Goal: Task Accomplishment & Management: Use online tool/utility

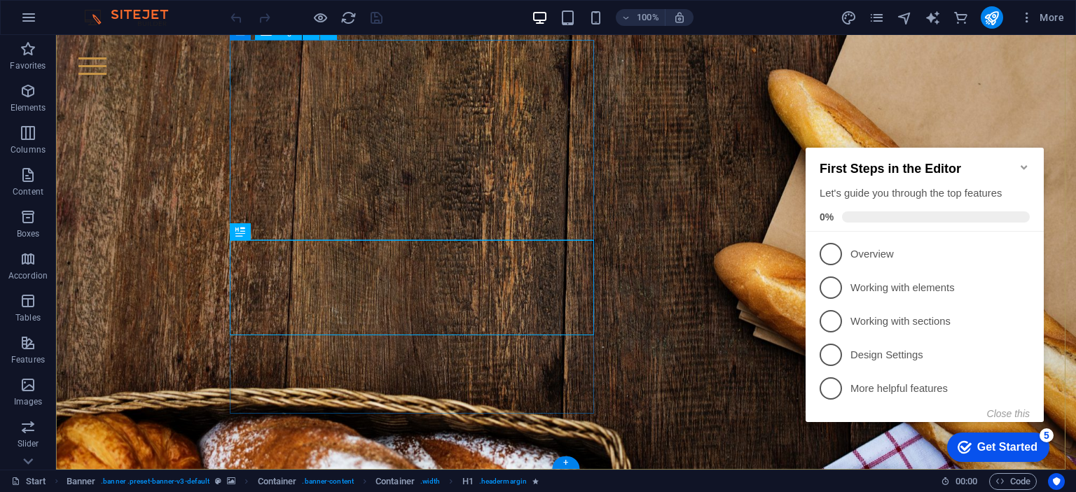
scroll to position [113, 0]
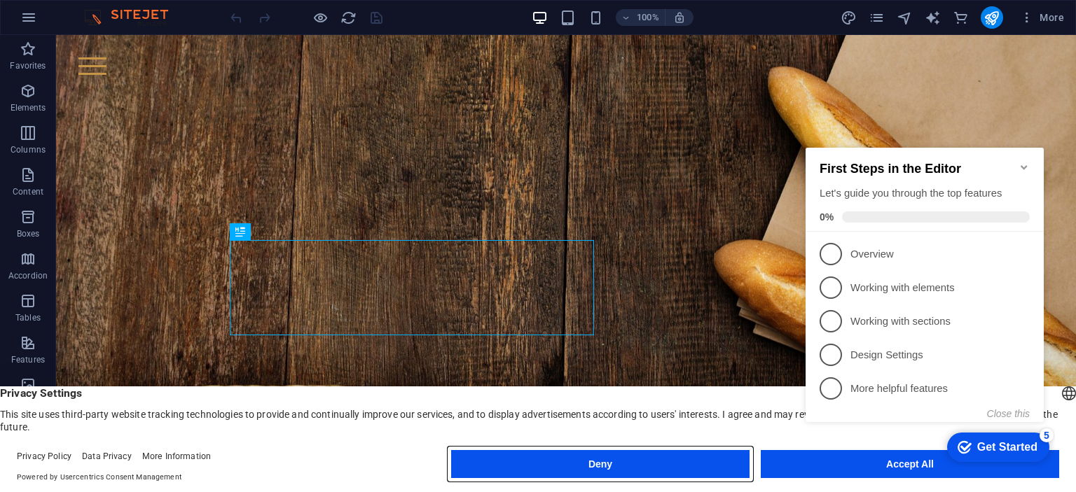
click at [667, 461] on button "Deny" at bounding box center [600, 464] width 298 height 28
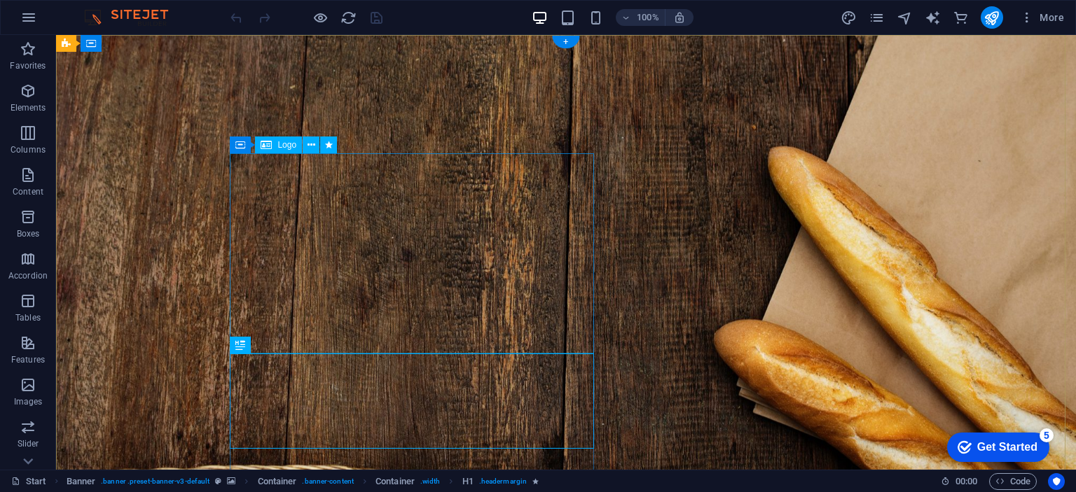
scroll to position [0, 0]
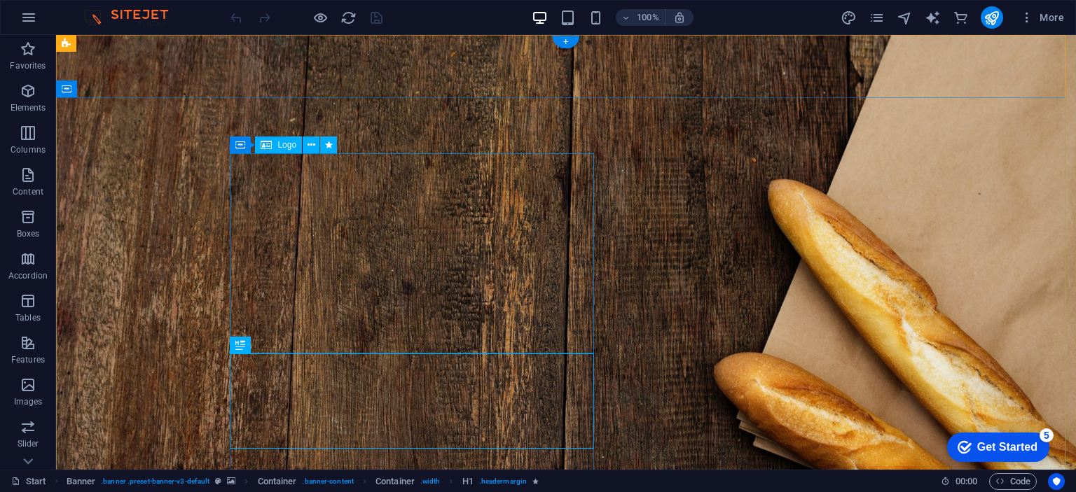
drag, startPoint x: 415, startPoint y: 235, endPoint x: 505, endPoint y: 235, distance: 90.3
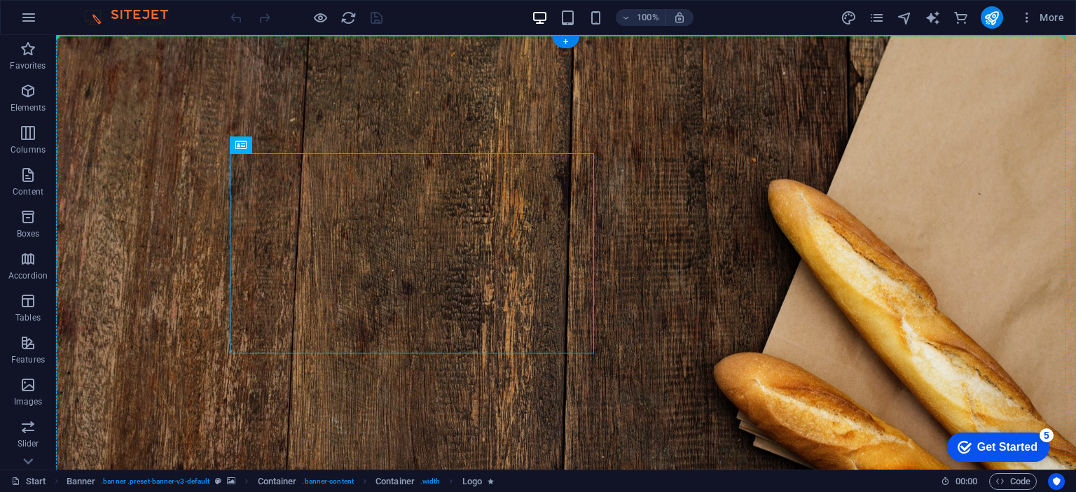
drag, startPoint x: 368, startPoint y: 256, endPoint x: 119, endPoint y: 229, distance: 250.7
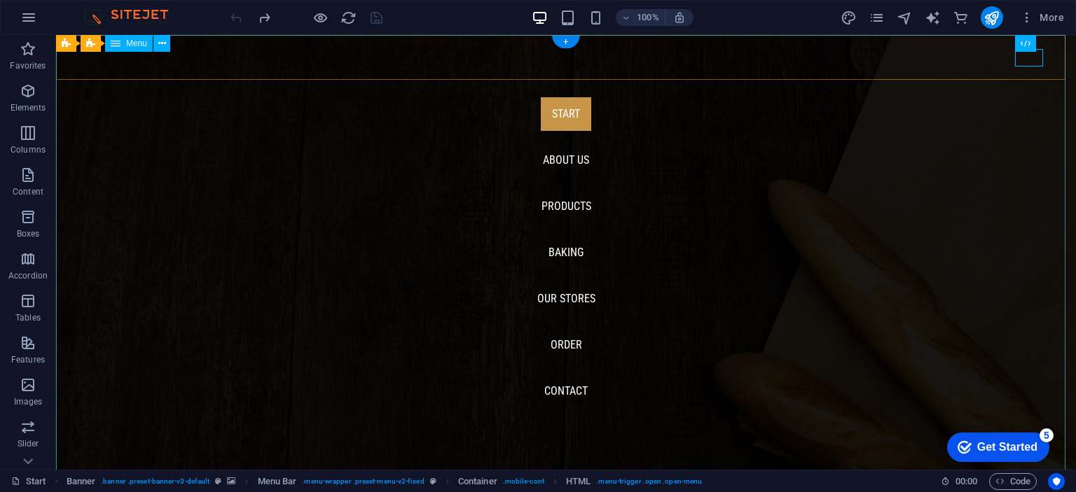
click at [1030, 71] on nav "Start About us Products Baking Our Stores Order Contact" at bounding box center [566, 252] width 1020 height 435
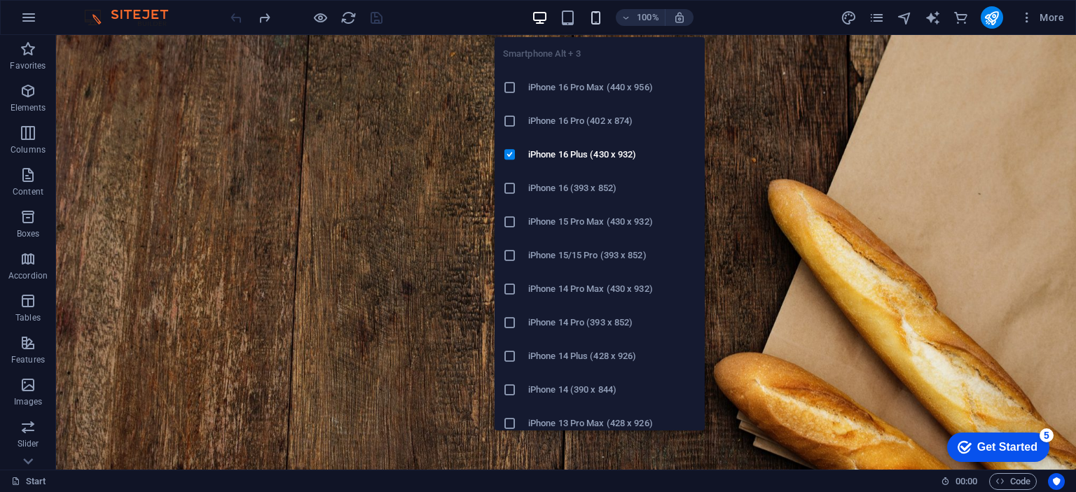
click at [592, 20] on icon "button" at bounding box center [596, 18] width 16 height 16
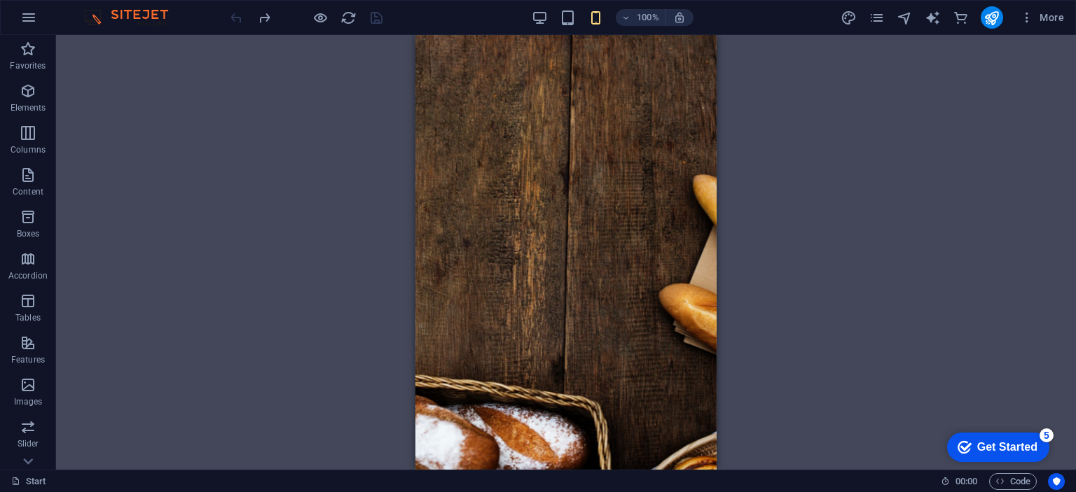
click at [306, 100] on div "Drag here to replace the existing content. Press “Ctrl” if you want to create a…" at bounding box center [566, 252] width 1020 height 435
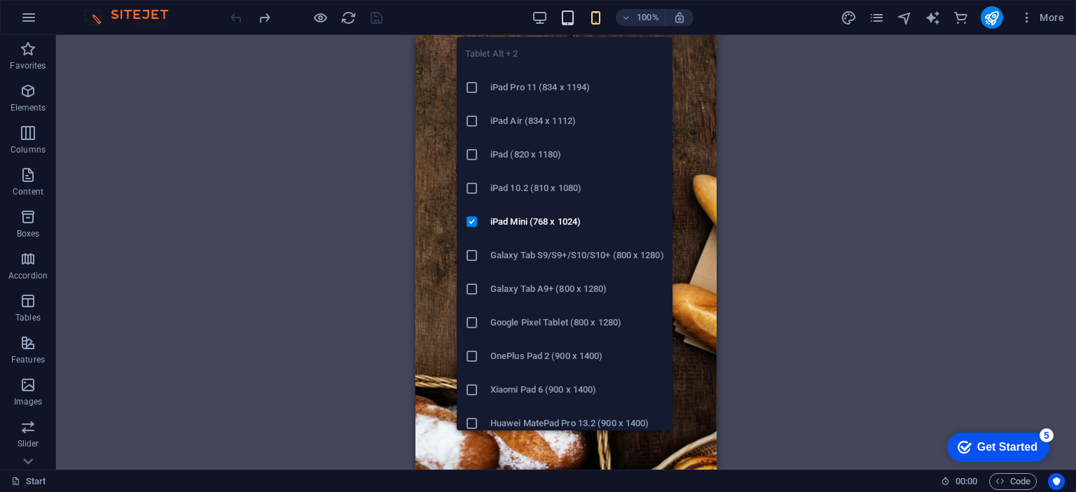
click at [566, 15] on icon "button" at bounding box center [568, 18] width 16 height 16
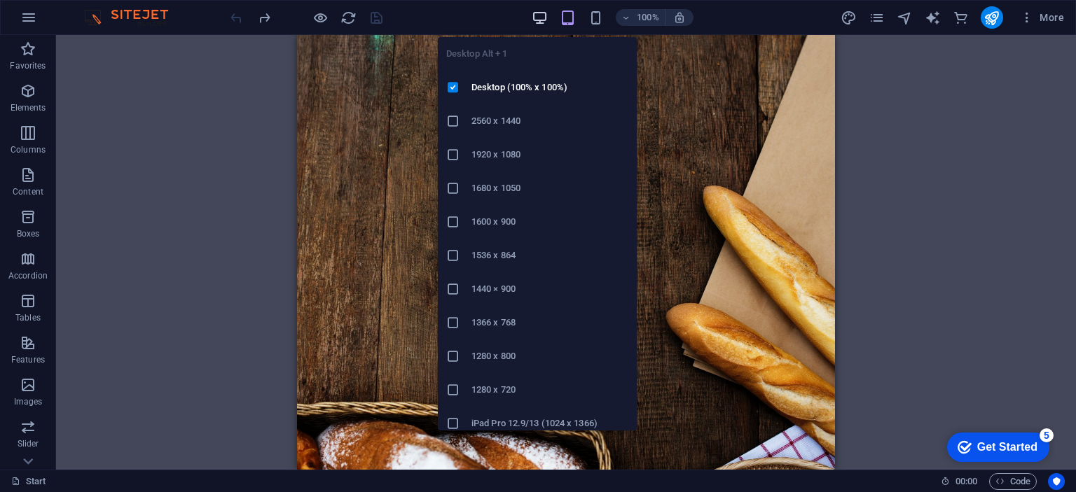
click at [536, 16] on icon "button" at bounding box center [540, 18] width 16 height 16
